Goal: Task Accomplishment & Management: Manage account settings

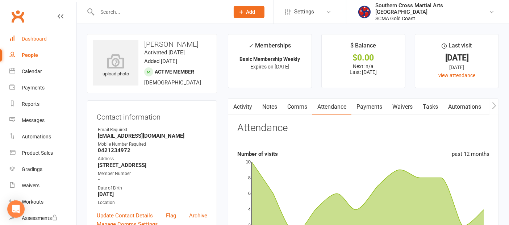
click at [30, 41] on div "Dashboard" at bounding box center [34, 39] width 25 height 6
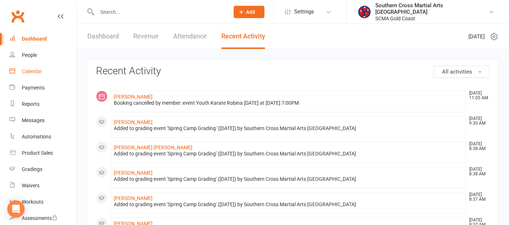
click at [30, 72] on div "Calendar" at bounding box center [32, 71] width 20 height 6
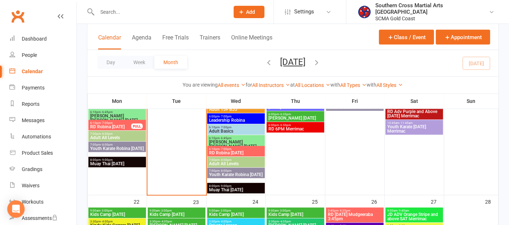
scroll to position [563, 0]
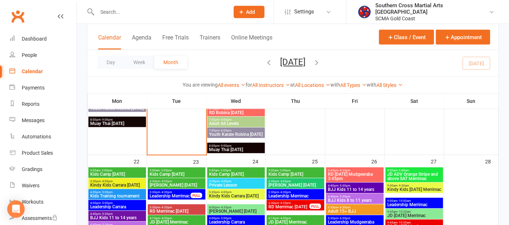
click at [129, 169] on span "9:00am - 3:00pm" at bounding box center [117, 170] width 55 height 3
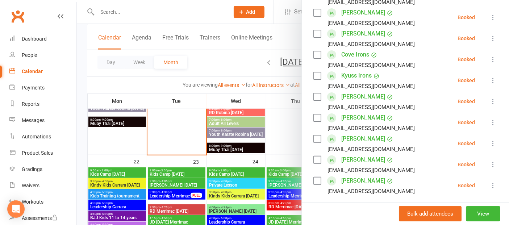
scroll to position [241, 0]
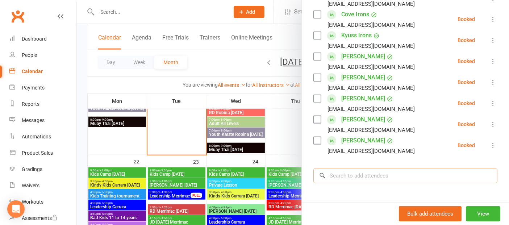
click at [362, 172] on input "search" at bounding box center [405, 175] width 184 height 15
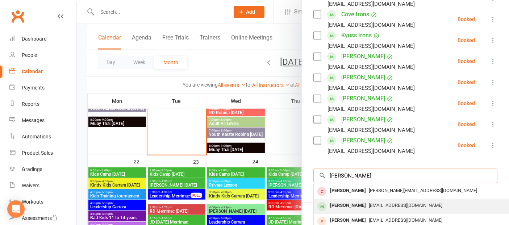
type input "[PERSON_NAME]"
click at [354, 202] on div "[PERSON_NAME]" at bounding box center [348, 205] width 42 height 11
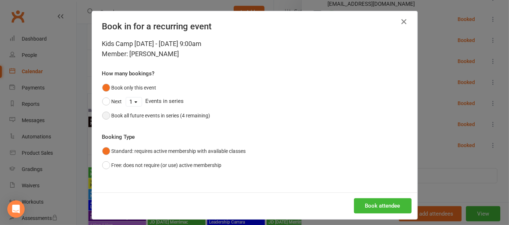
click at [107, 113] on button "Book all future events in series (4 remaining)" at bounding box center [156, 116] width 108 height 14
click at [102, 164] on button "Free: does not require (or use) active membership" at bounding box center [162, 165] width 120 height 14
click at [377, 204] on button "Book attendee" at bounding box center [383, 205] width 58 height 15
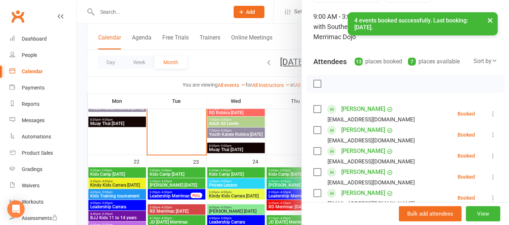
scroll to position [40, 0]
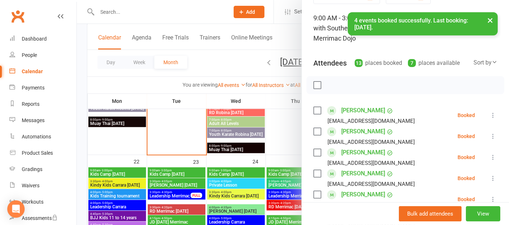
click at [189, 172] on div at bounding box center [293, 112] width 432 height 225
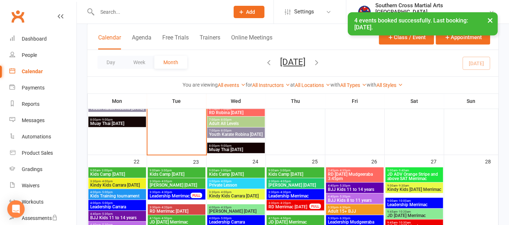
click at [189, 172] on span "Kids Camp [DATE]" at bounding box center [176, 174] width 55 height 4
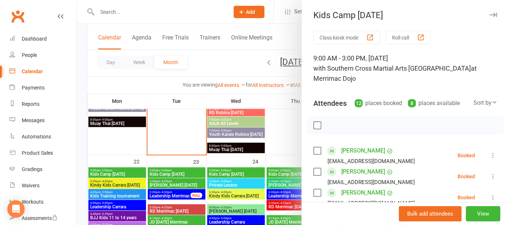
click at [221, 169] on div at bounding box center [293, 112] width 432 height 225
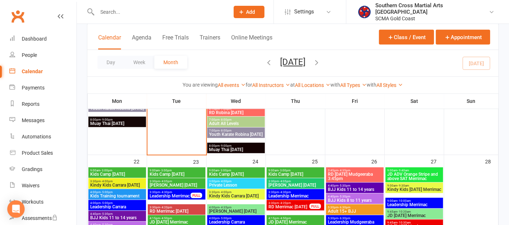
click at [221, 169] on span "- 3:00pm" at bounding box center [225, 170] width 12 height 3
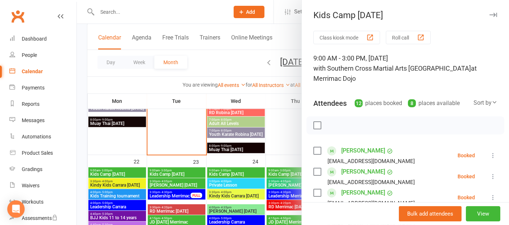
click at [275, 171] on div at bounding box center [293, 112] width 432 height 225
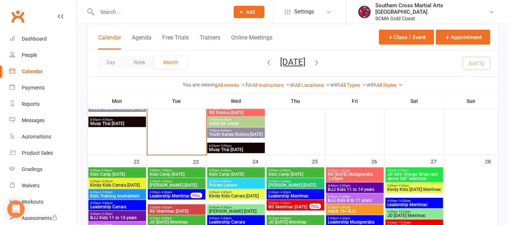
click at [275, 172] on span "Kids Camp [DATE]" at bounding box center [295, 174] width 55 height 4
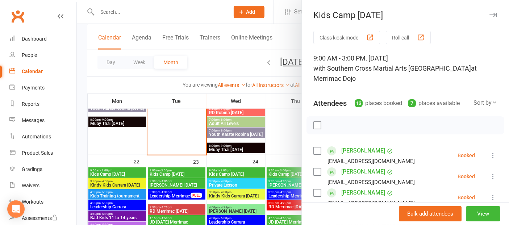
click at [112, 81] on div at bounding box center [293, 112] width 432 height 225
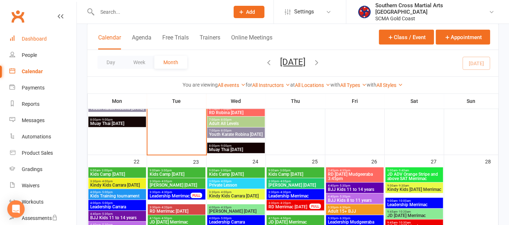
click at [29, 42] on div "Dashboard" at bounding box center [34, 39] width 25 height 6
